Goal: Task Accomplishment & Management: Manage account settings

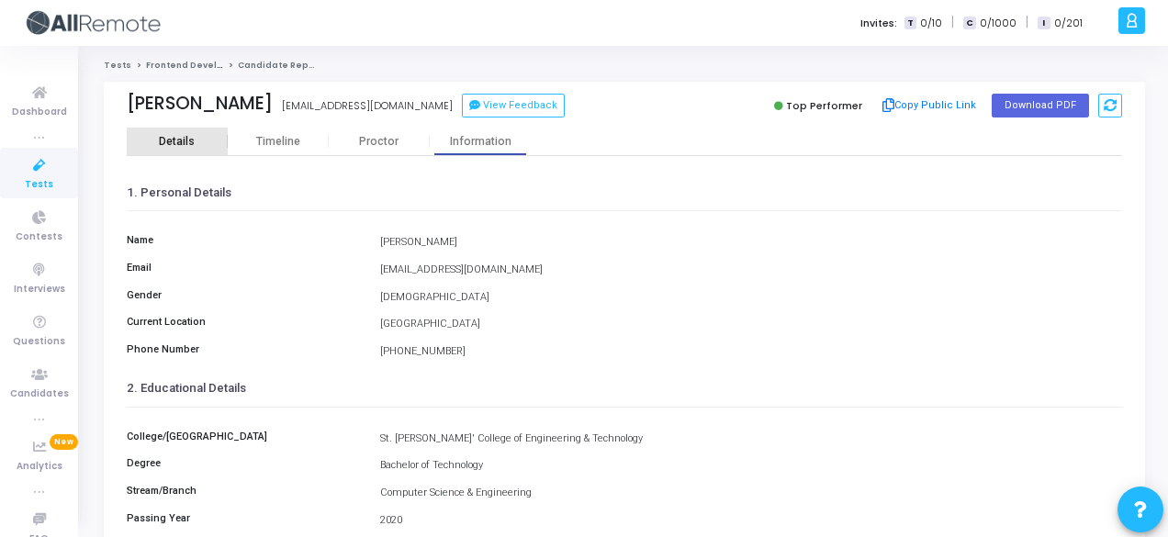
click at [176, 139] on div "Details" at bounding box center [177, 142] width 36 height 14
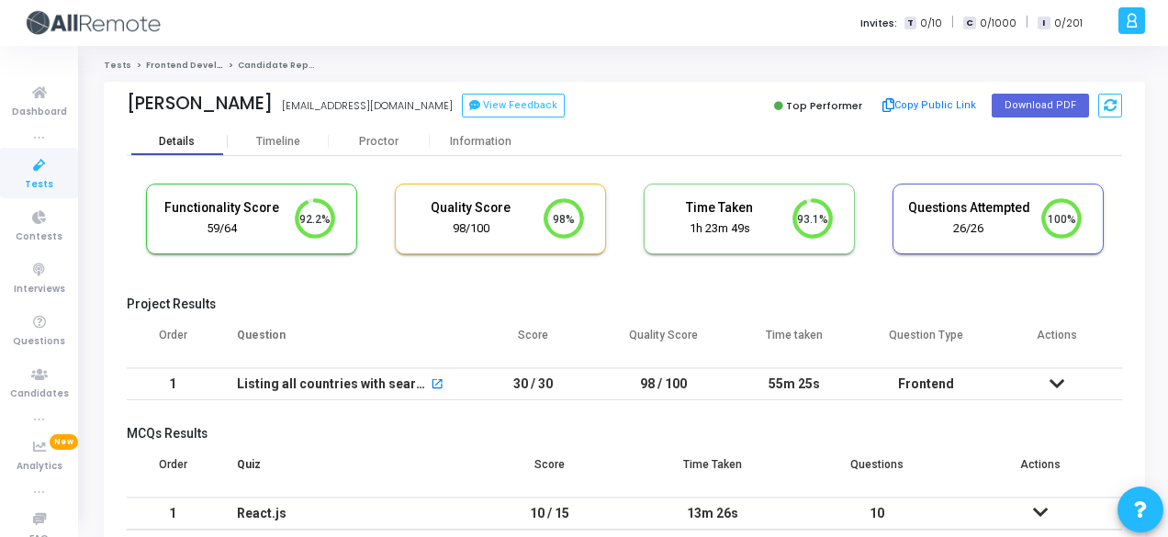
scroll to position [39, 46]
click at [924, 105] on button "Copy Public Link" at bounding box center [930, 106] width 106 height 28
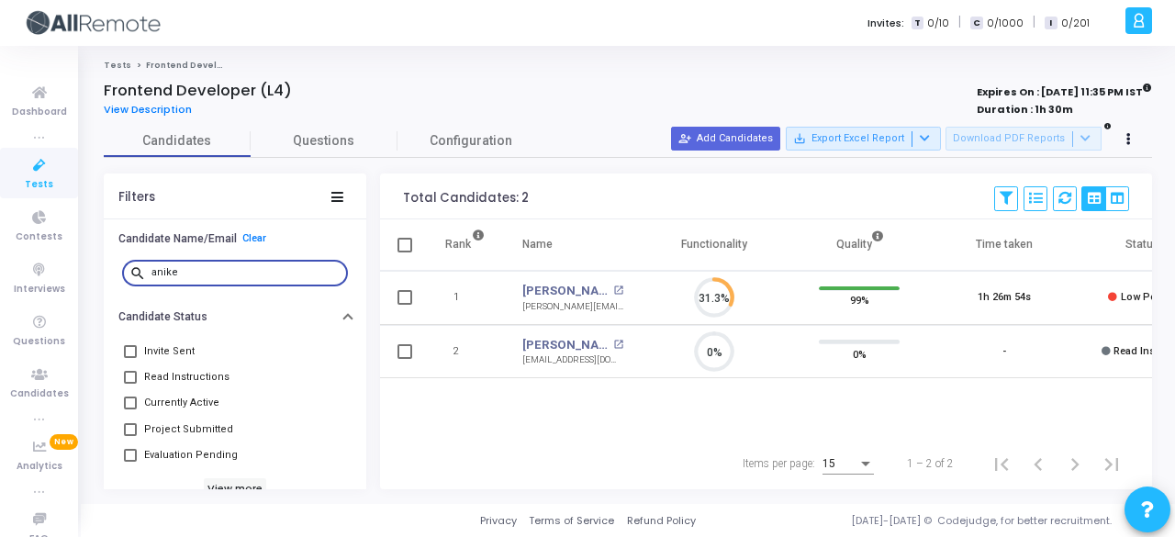
scroll to position [39, 46]
type input "a"
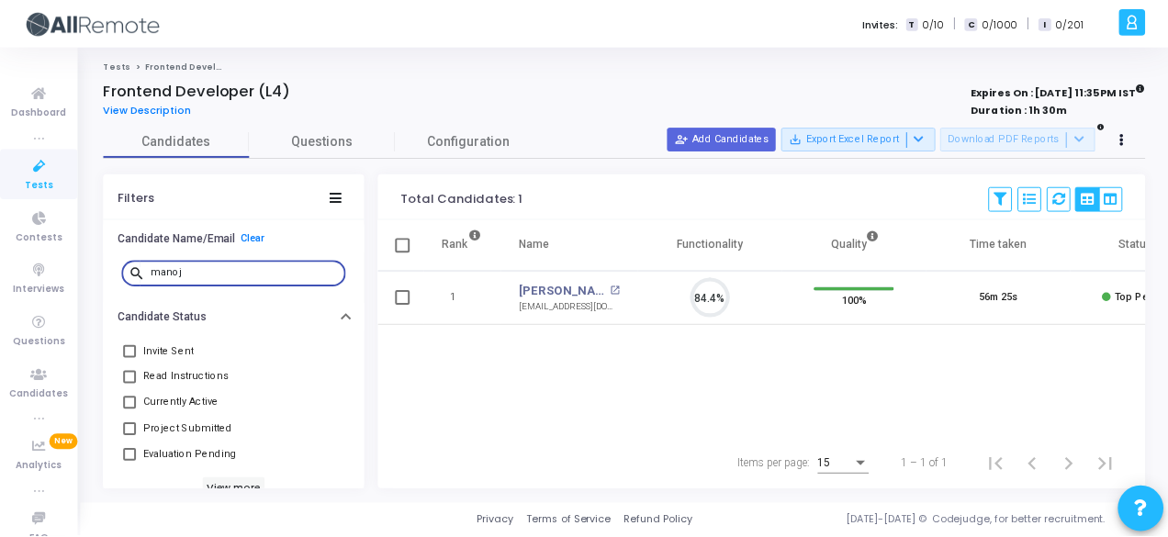
scroll to position [39, 46]
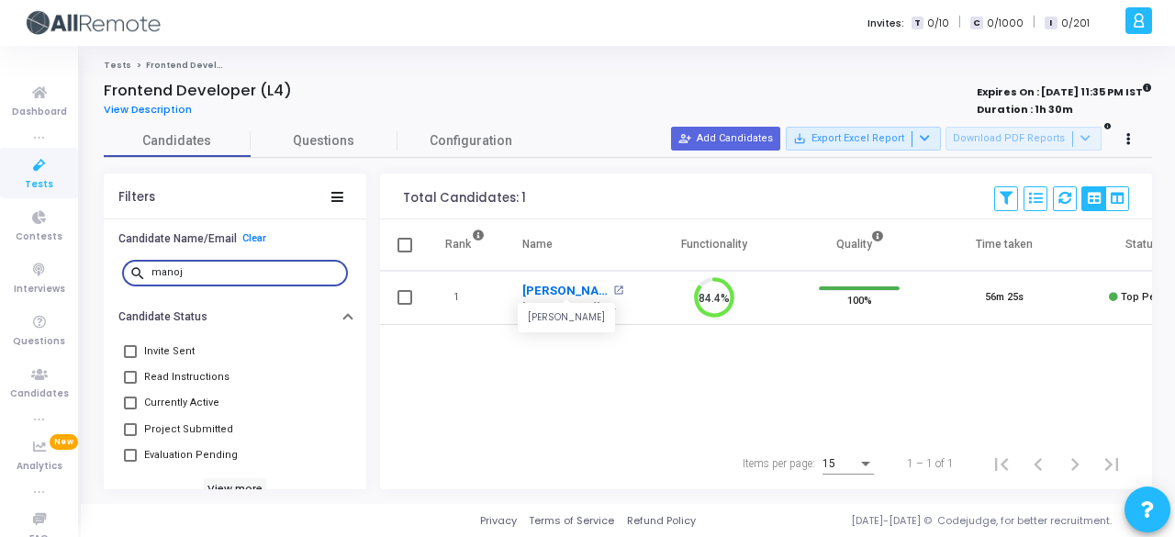
type input "manoj"
click at [538, 282] on link "Manoj Gupta" at bounding box center [565, 291] width 86 height 18
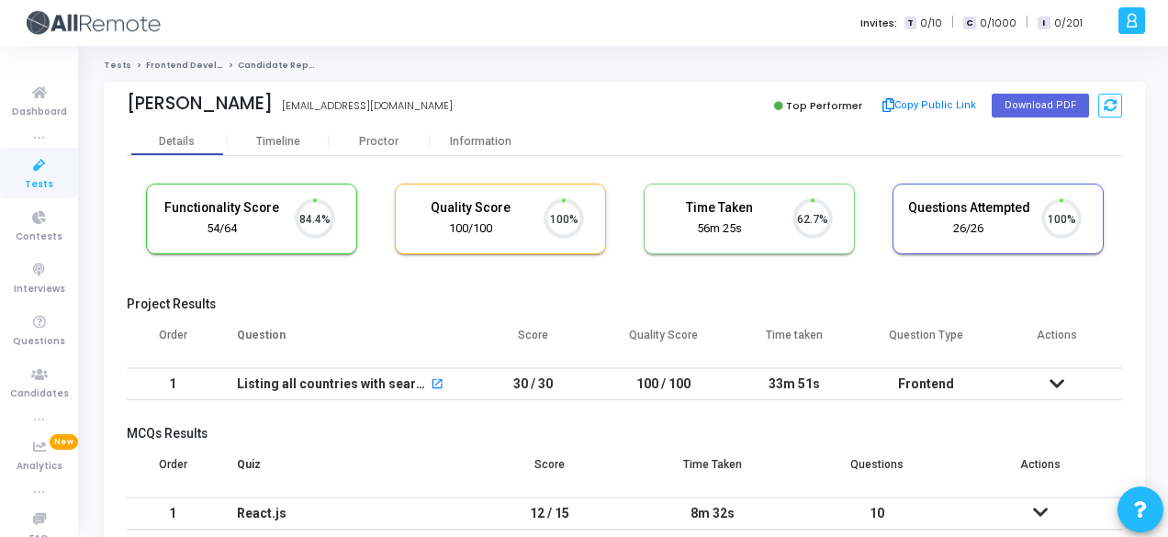
scroll to position [39, 46]
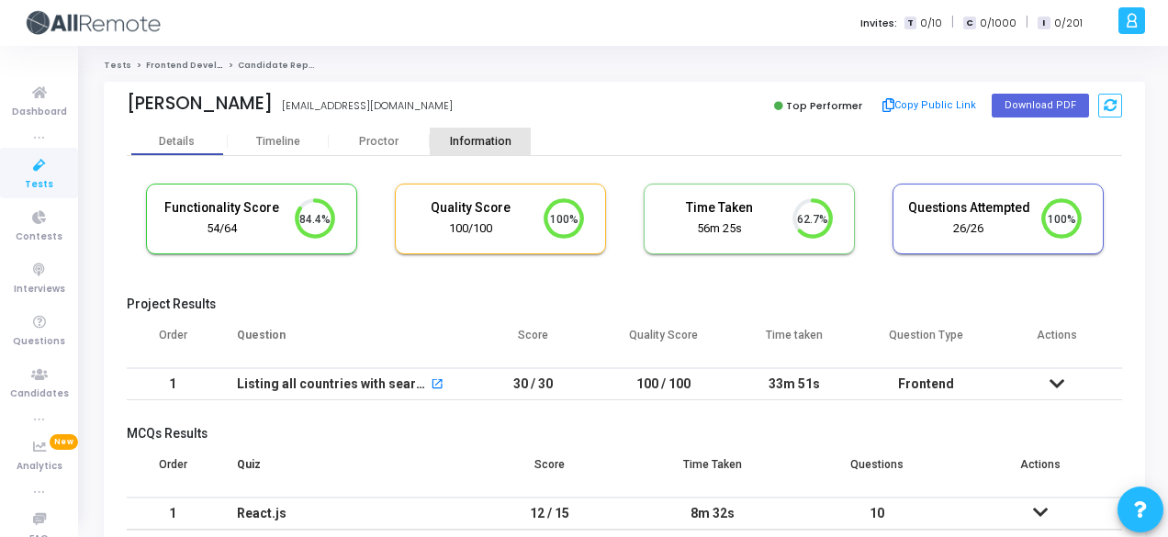
click at [469, 139] on div "Information" at bounding box center [480, 142] width 101 height 14
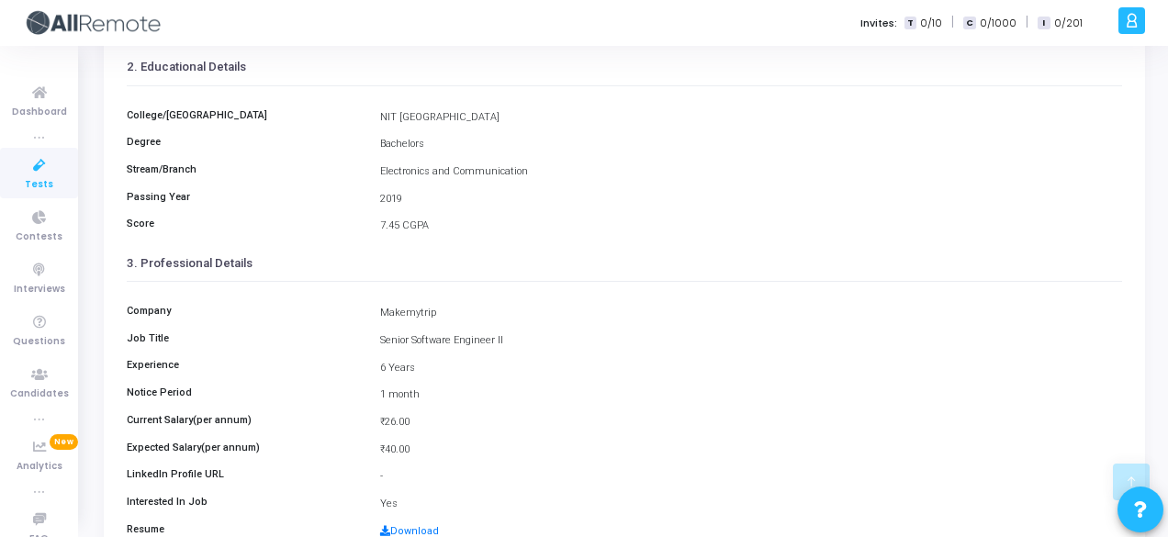
scroll to position [422, 0]
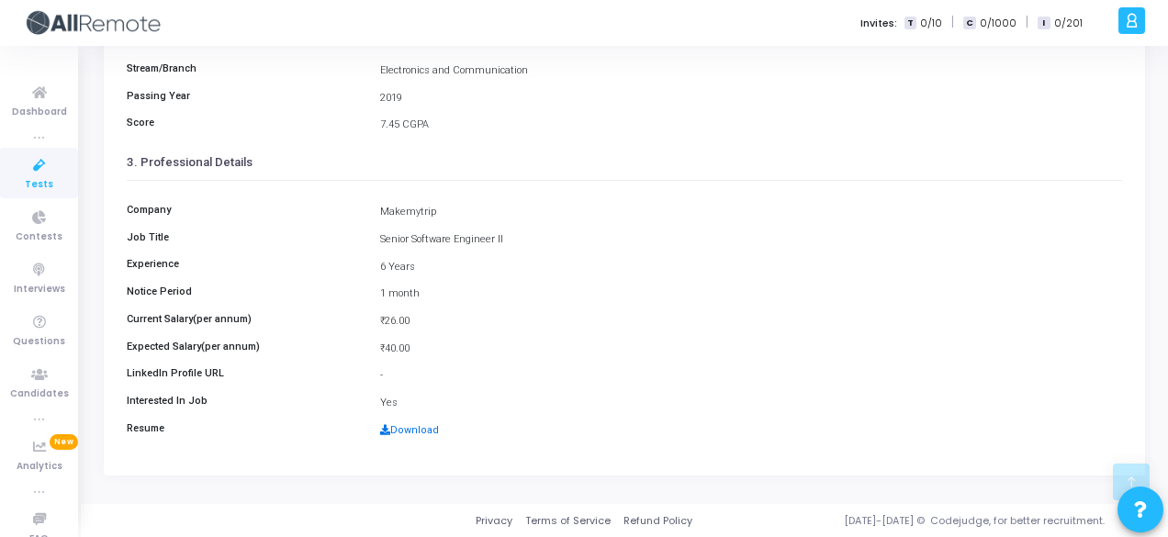
click at [428, 436] on link "Download" at bounding box center [409, 430] width 59 height 12
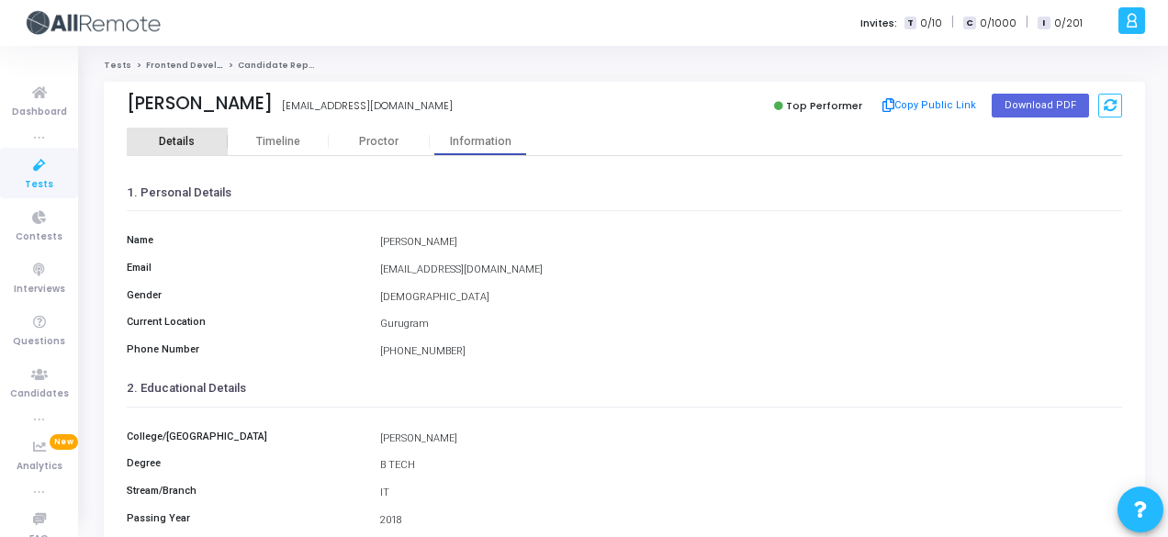
click at [206, 146] on div "Details" at bounding box center [177, 142] width 101 height 14
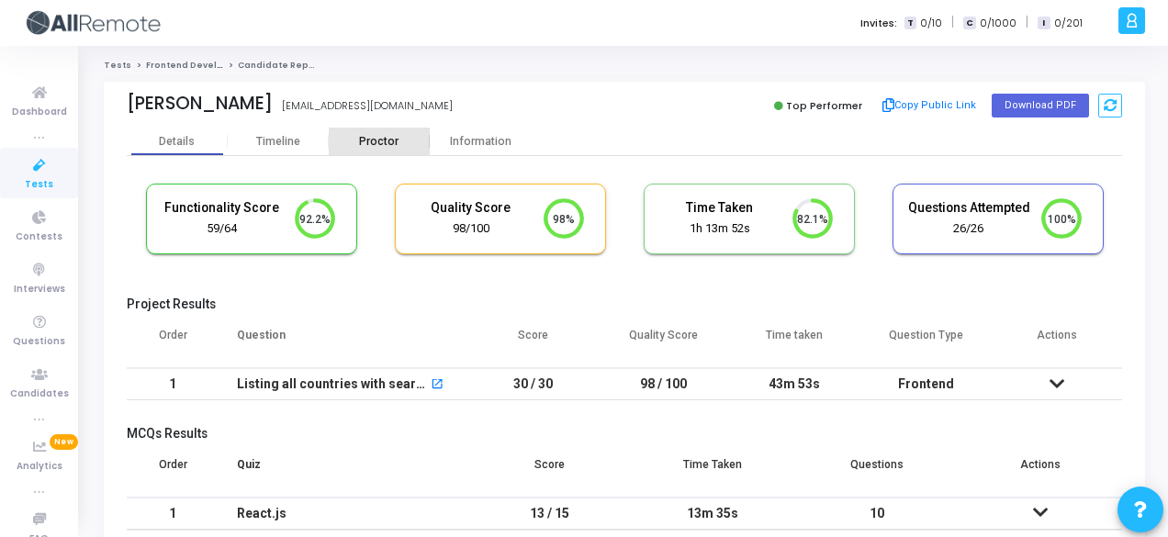
click at [360, 139] on div "Proctor" at bounding box center [379, 142] width 101 height 14
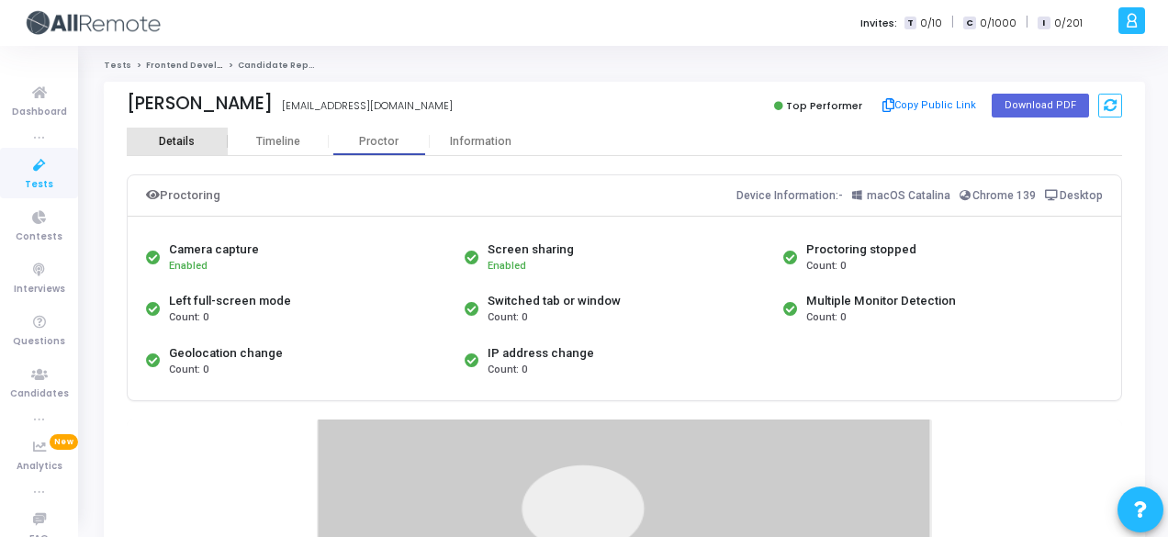
click at [210, 150] on div "Details" at bounding box center [177, 142] width 101 height 28
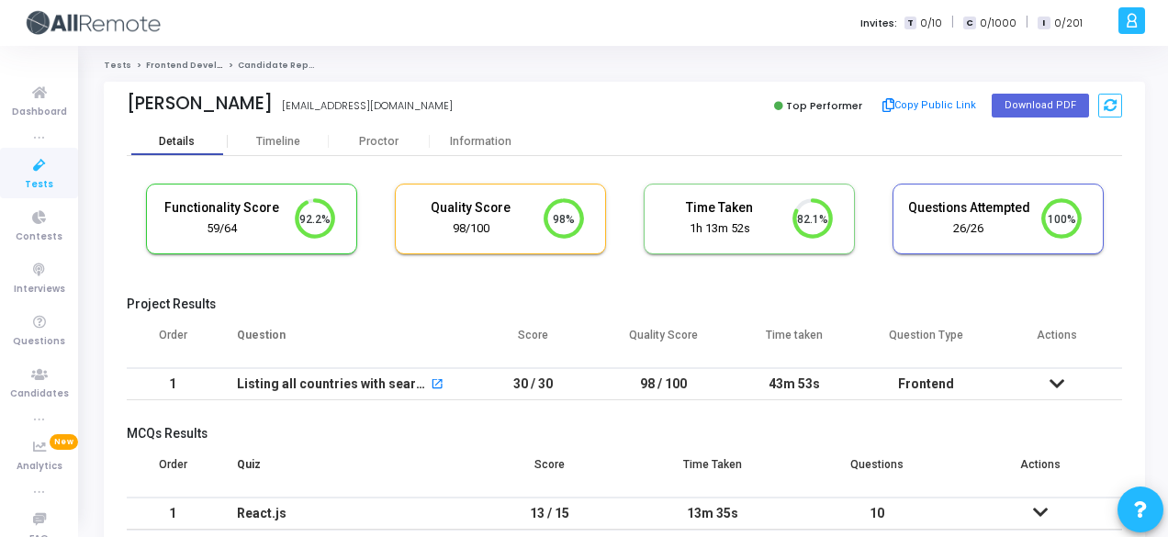
scroll to position [39, 46]
